Goal: Task Accomplishment & Management: Complete application form

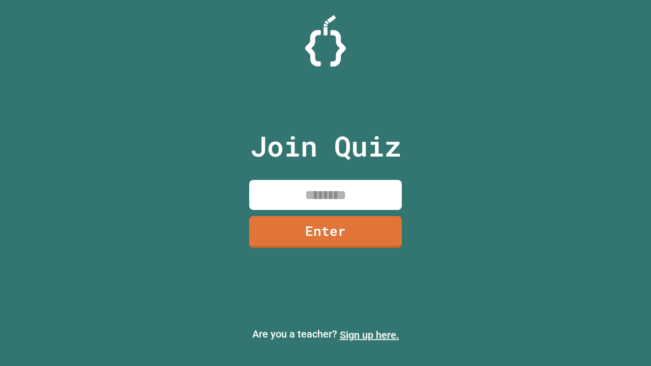
click at [369, 335] on link "Sign up here." at bounding box center [370, 335] width 60 height 12
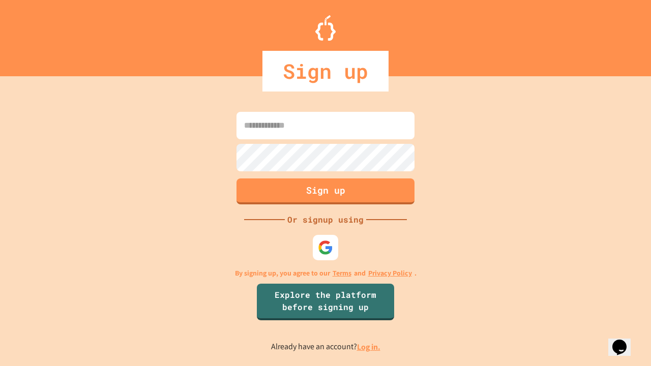
click at [369, 347] on link "Log in." at bounding box center [368, 347] width 23 height 11
